Goal: Task Accomplishment & Management: Use online tool/utility

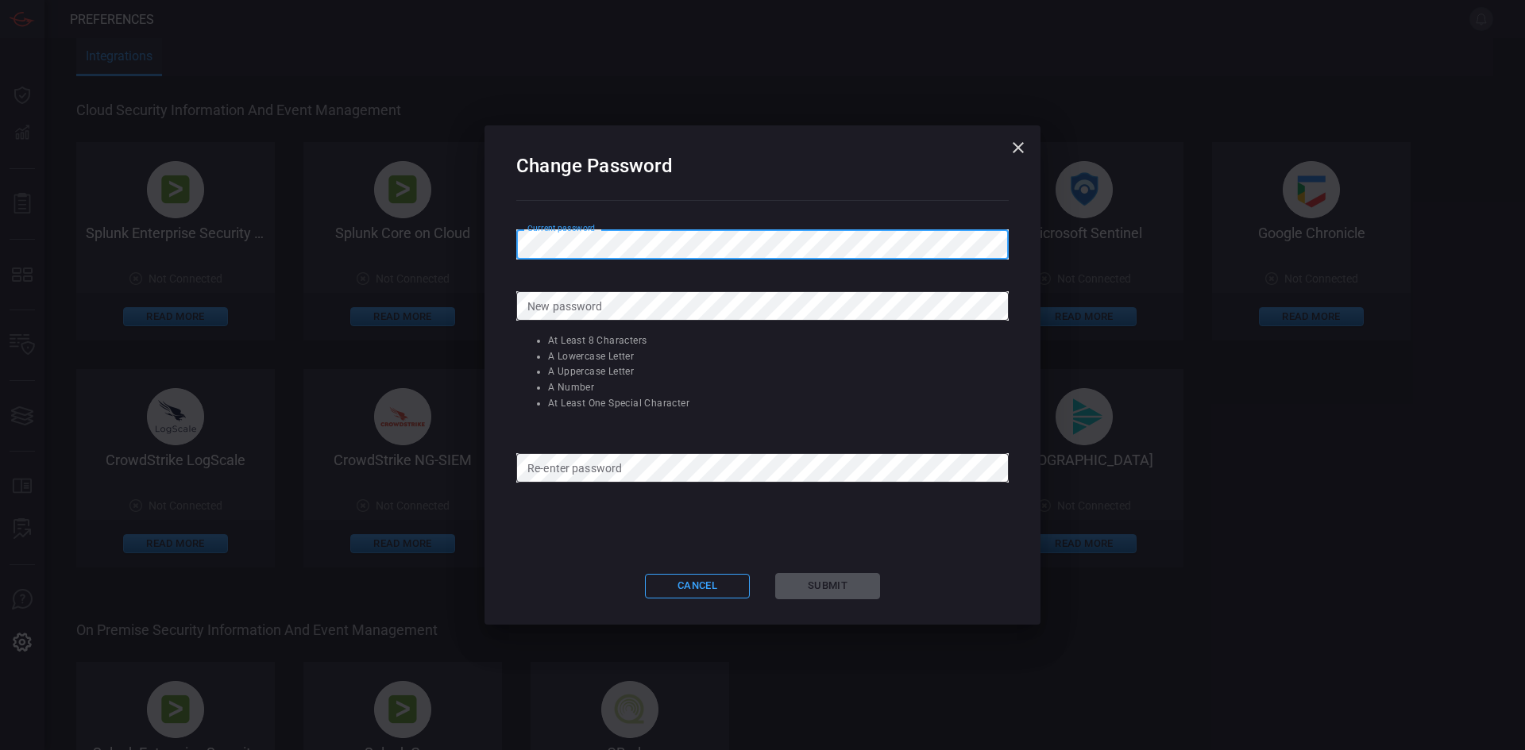
click at [1027, 146] on icon "button" at bounding box center [1017, 147] width 19 height 19
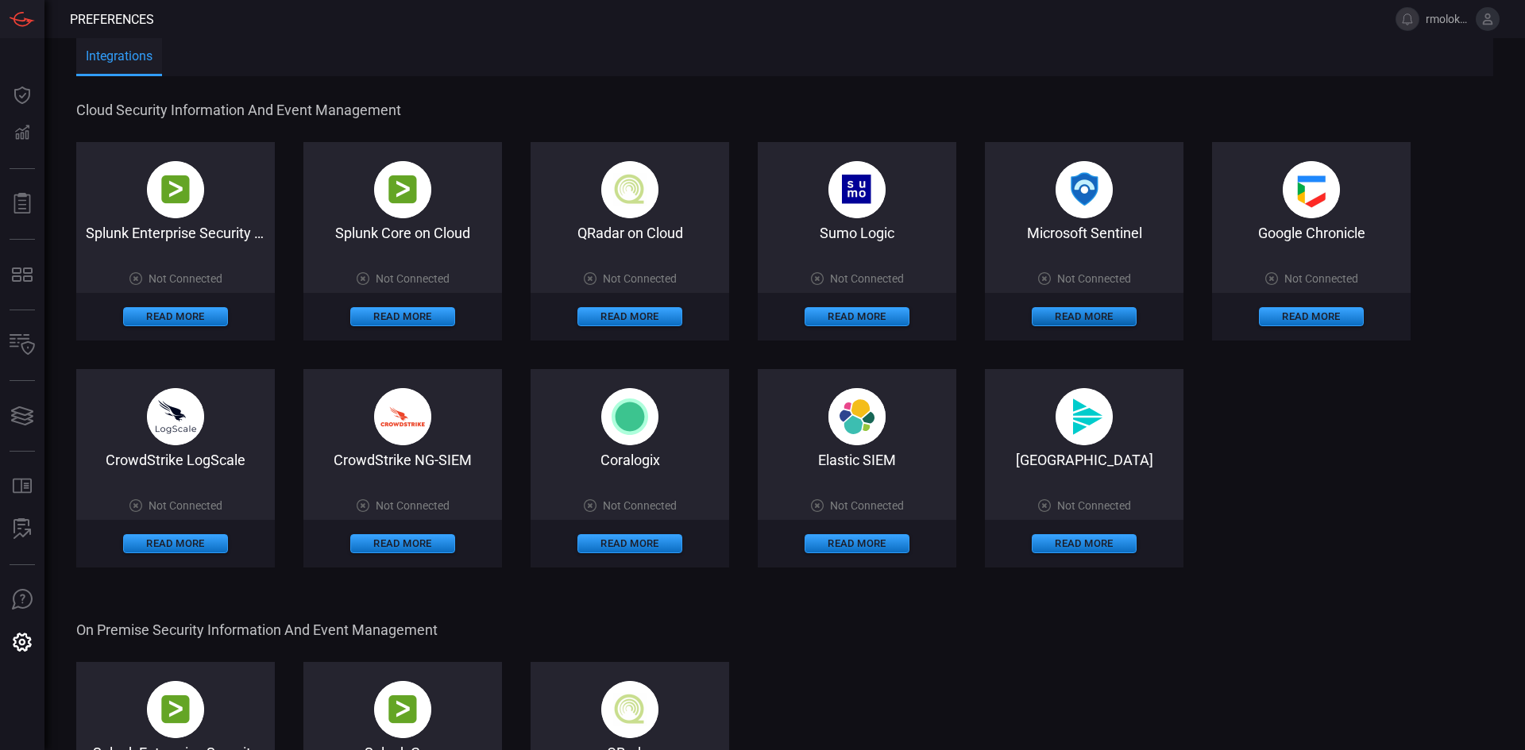
click at [1084, 318] on button "Read More" at bounding box center [1083, 316] width 105 height 19
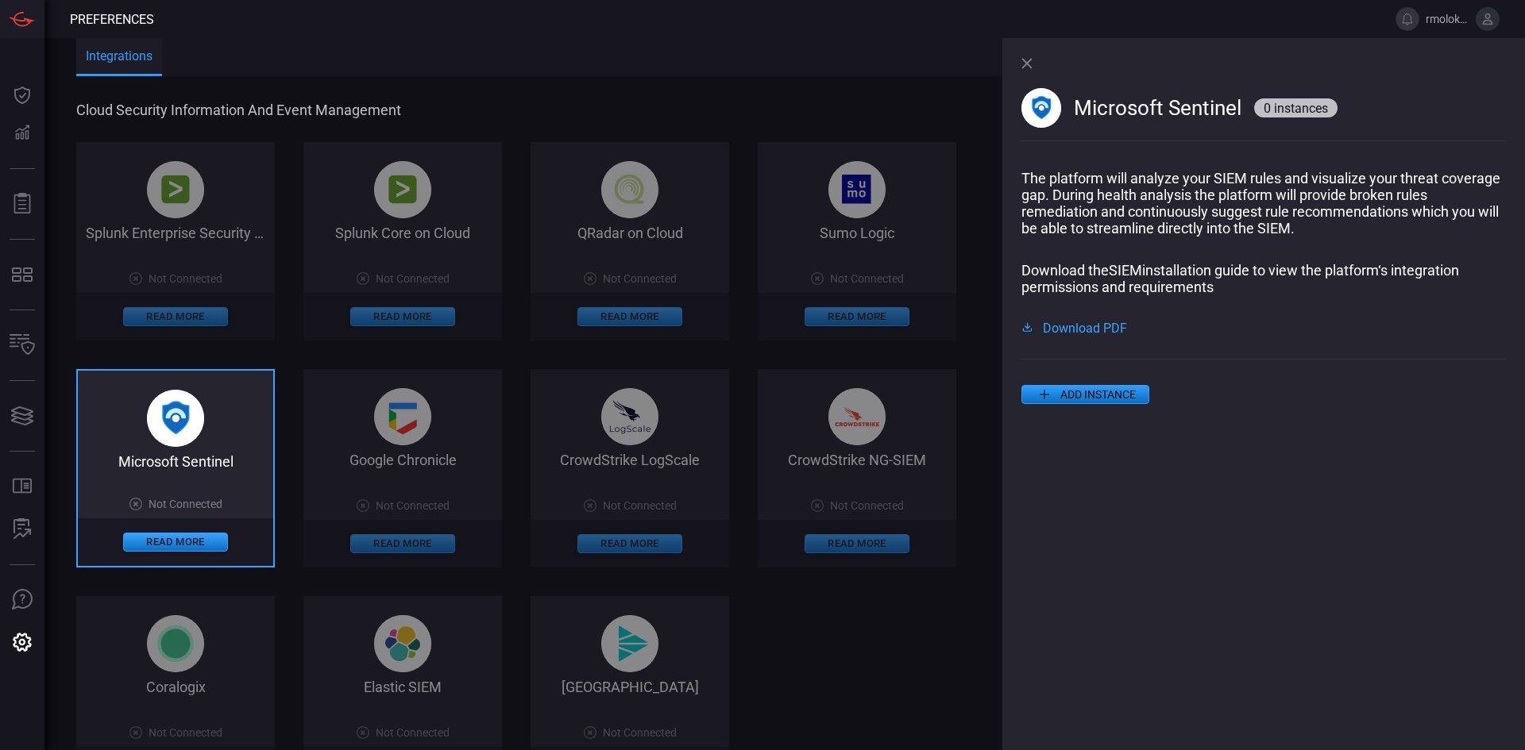
click at [1061, 393] on button "ADD INSTANCE" at bounding box center [1085, 394] width 128 height 19
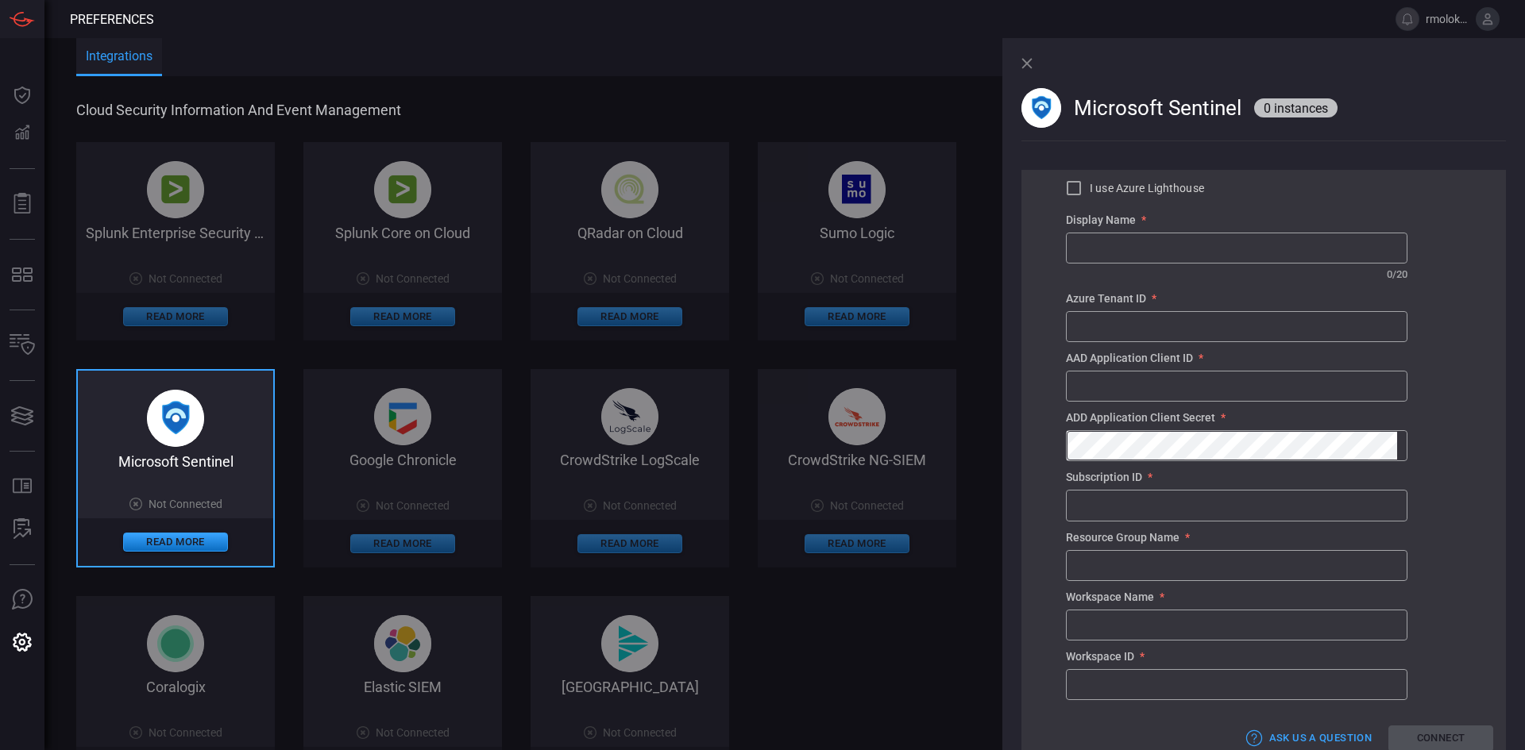
scroll to position [361, 0]
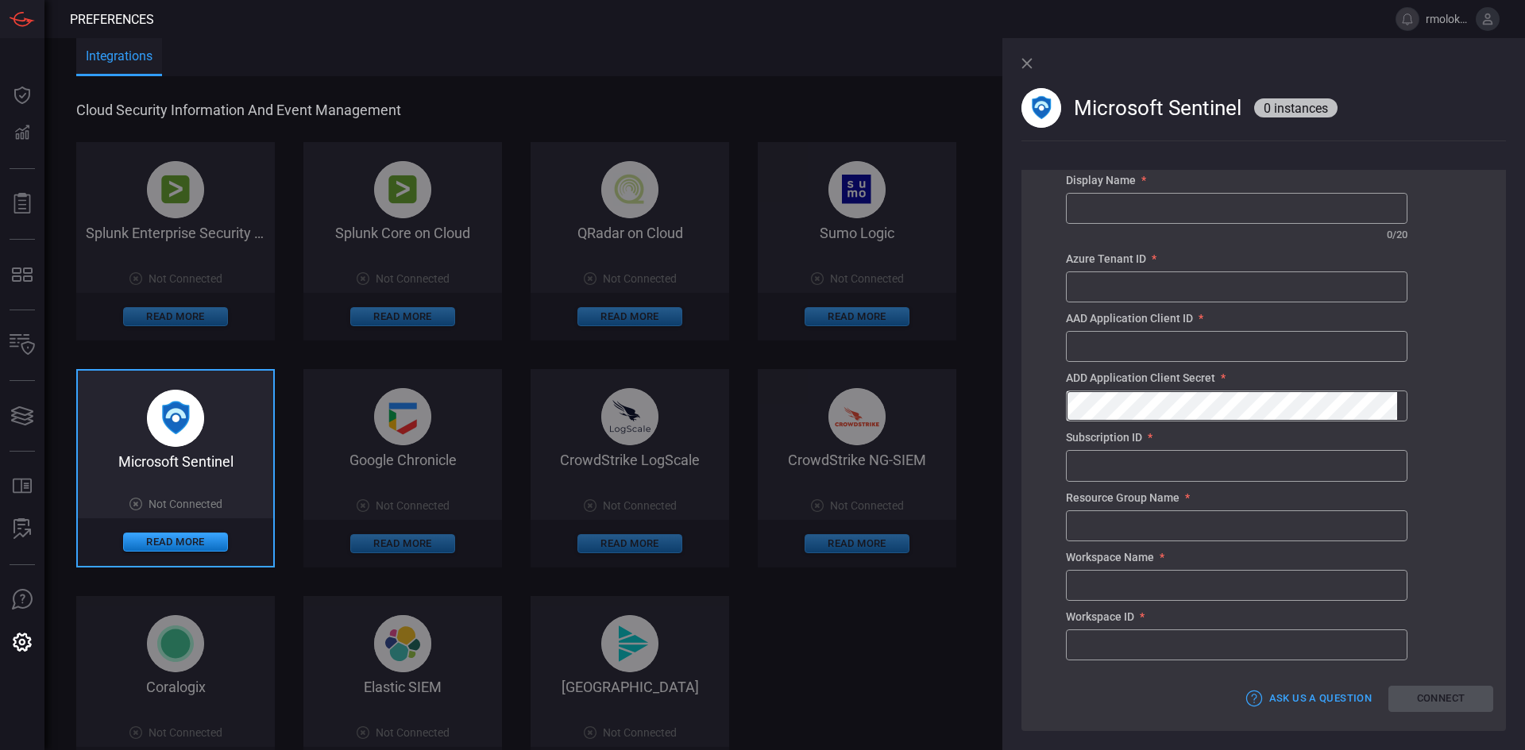
click at [1026, 63] on icon at bounding box center [1026, 63] width 10 height 10
